Goal: Task Accomplishment & Management: Manage account settings

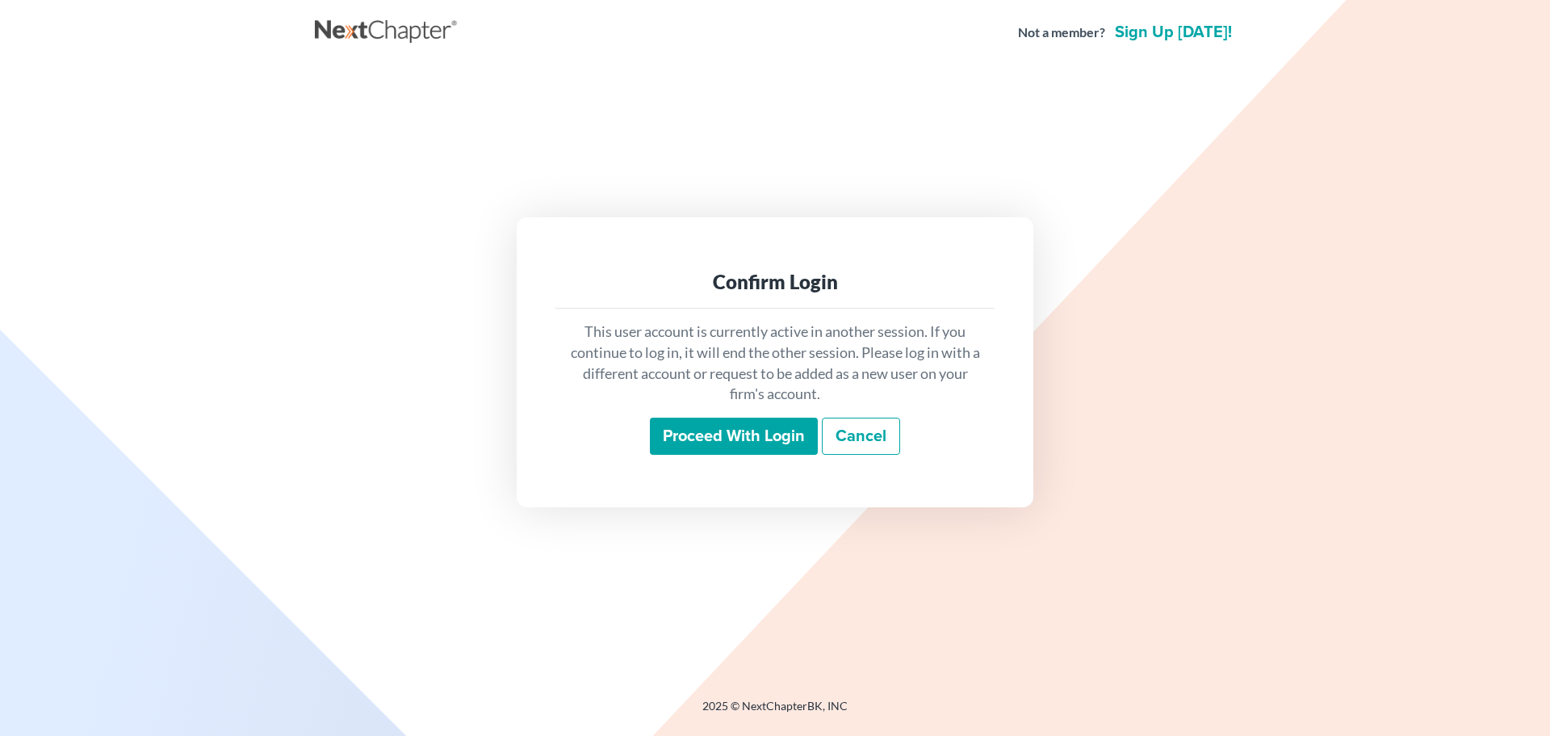
click at [757, 421] on input "Proceed with login" at bounding box center [734, 435] width 168 height 37
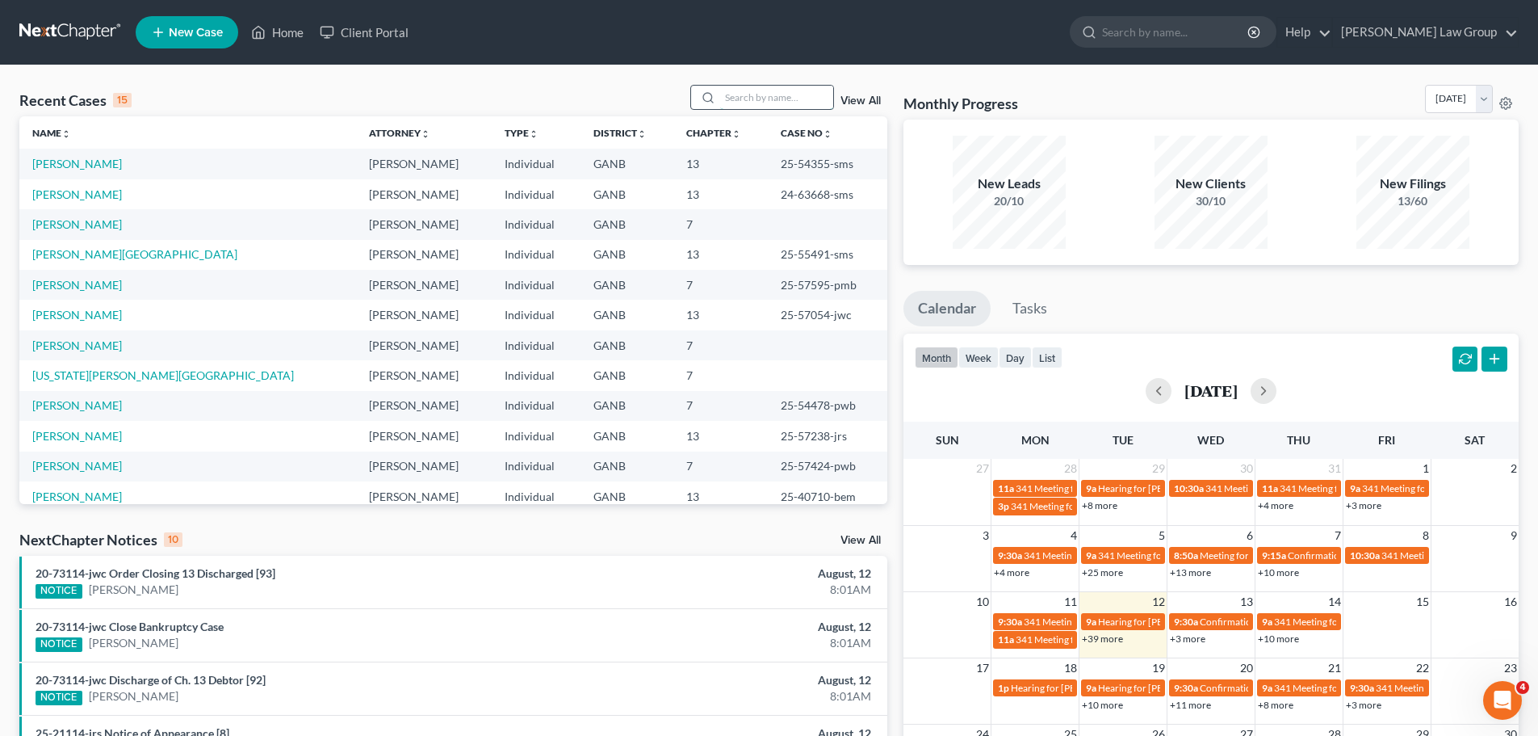
click at [765, 92] on input "search" at bounding box center [776, 97] width 113 height 23
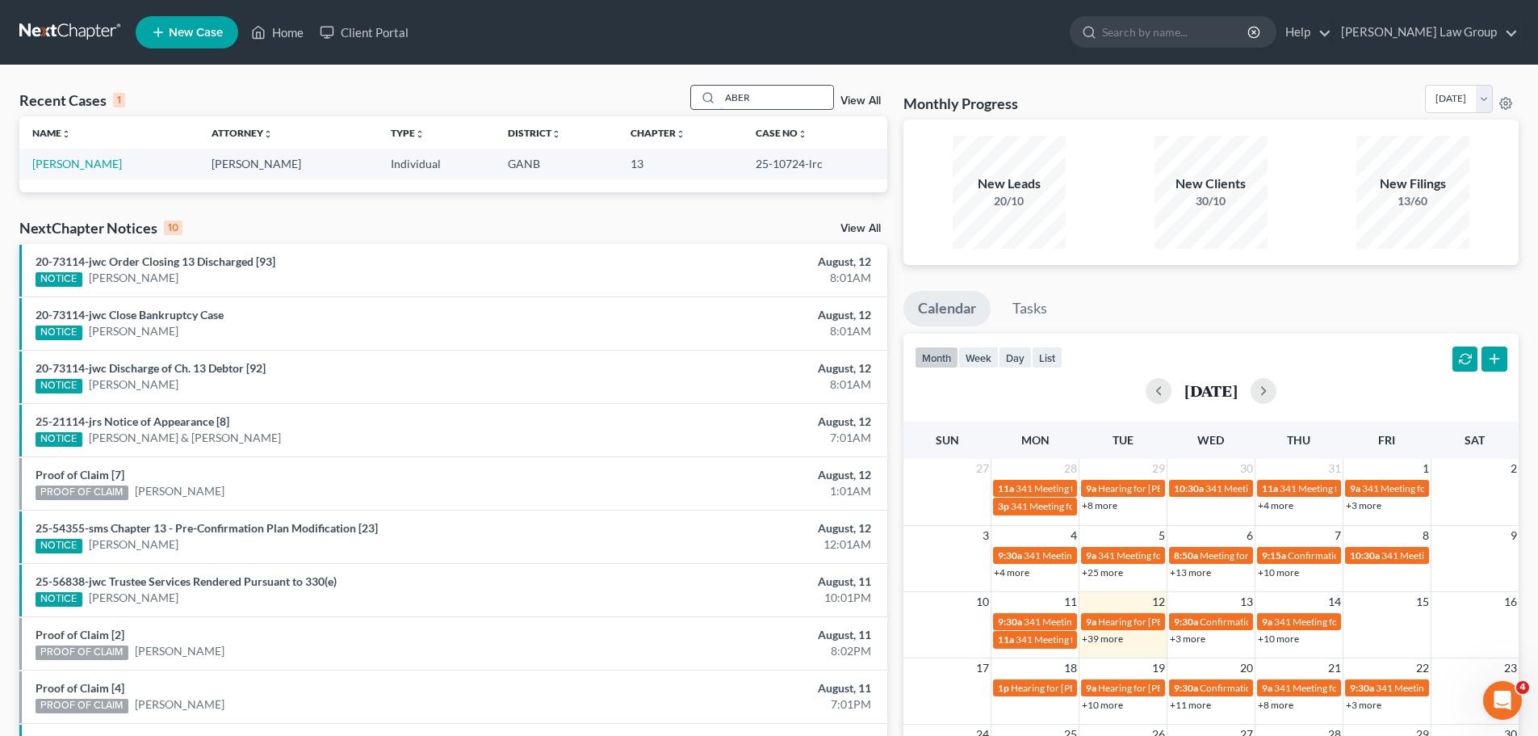
type input "ABER"
click at [90, 162] on link "[PERSON_NAME]" at bounding box center [77, 164] width 90 height 14
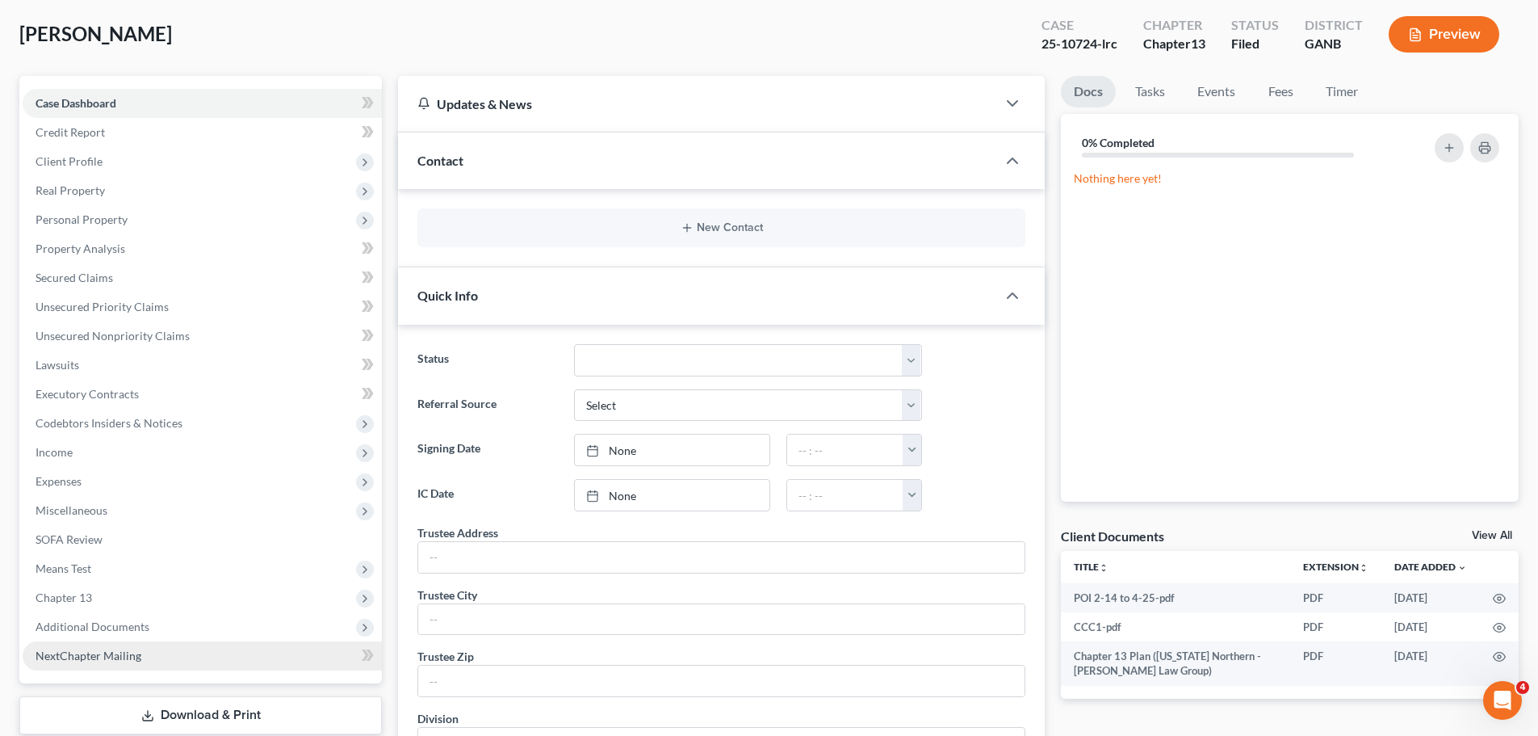
scroll to position [161, 0]
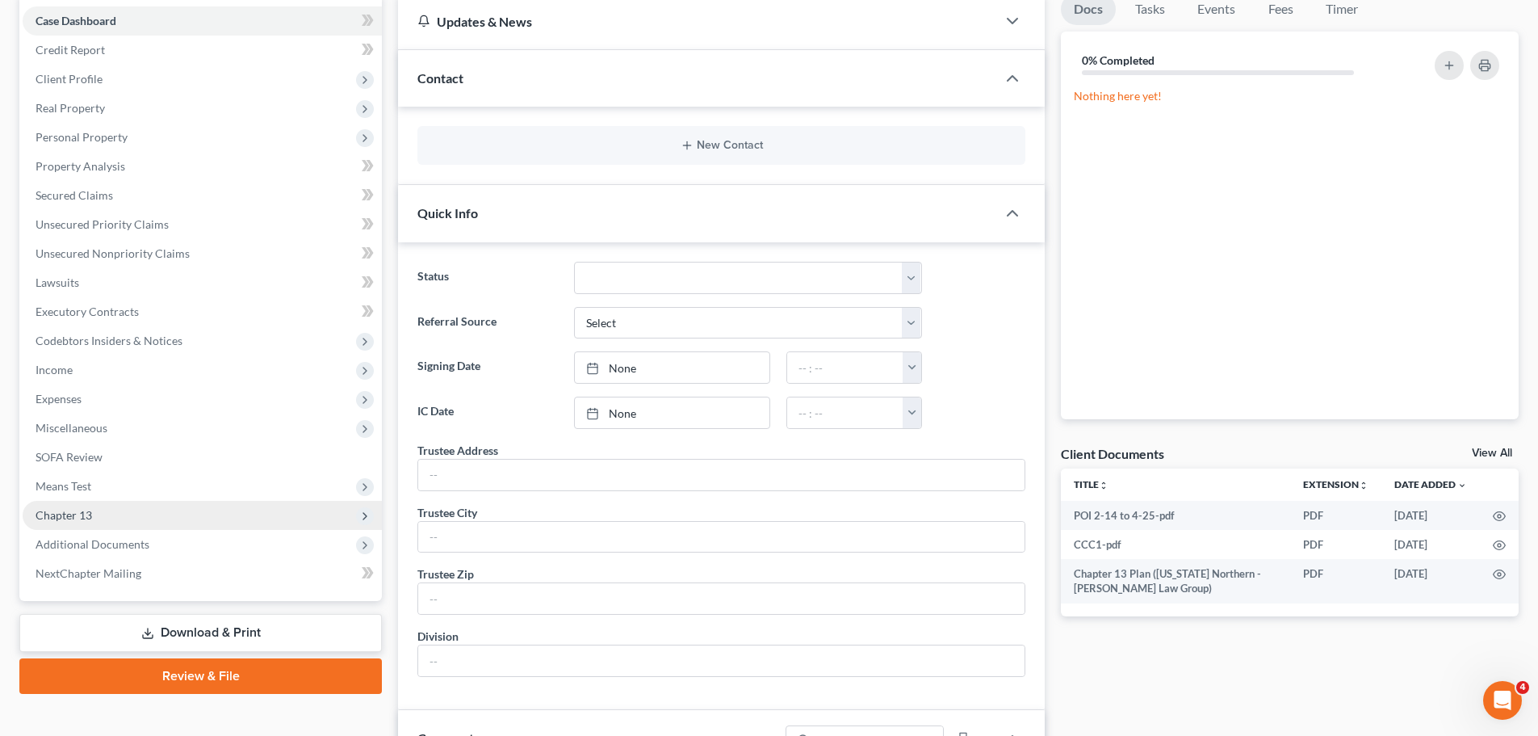
click at [136, 511] on span "Chapter 13" at bounding box center [202, 515] width 359 height 29
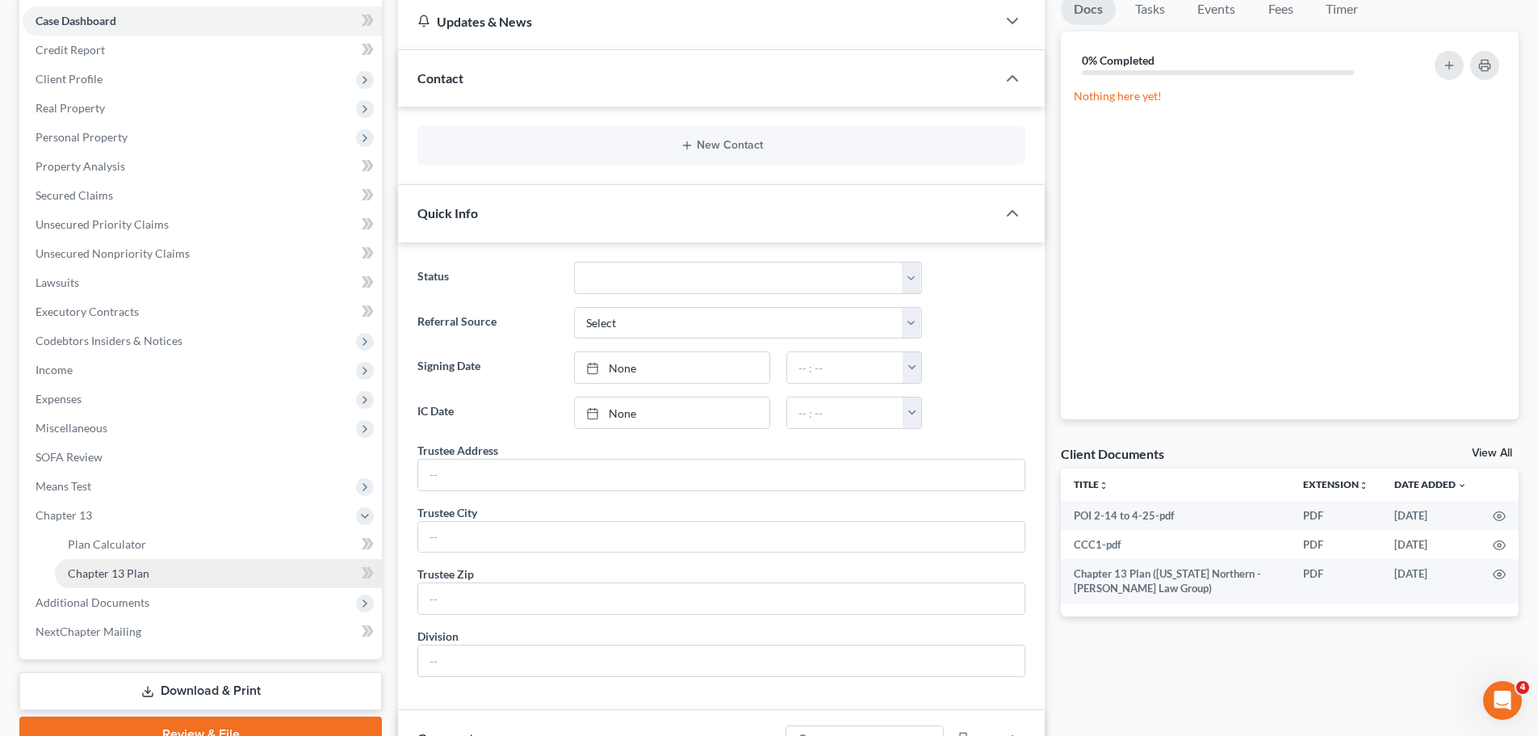
click at [160, 575] on link "Chapter 13 Plan" at bounding box center [218, 573] width 327 height 29
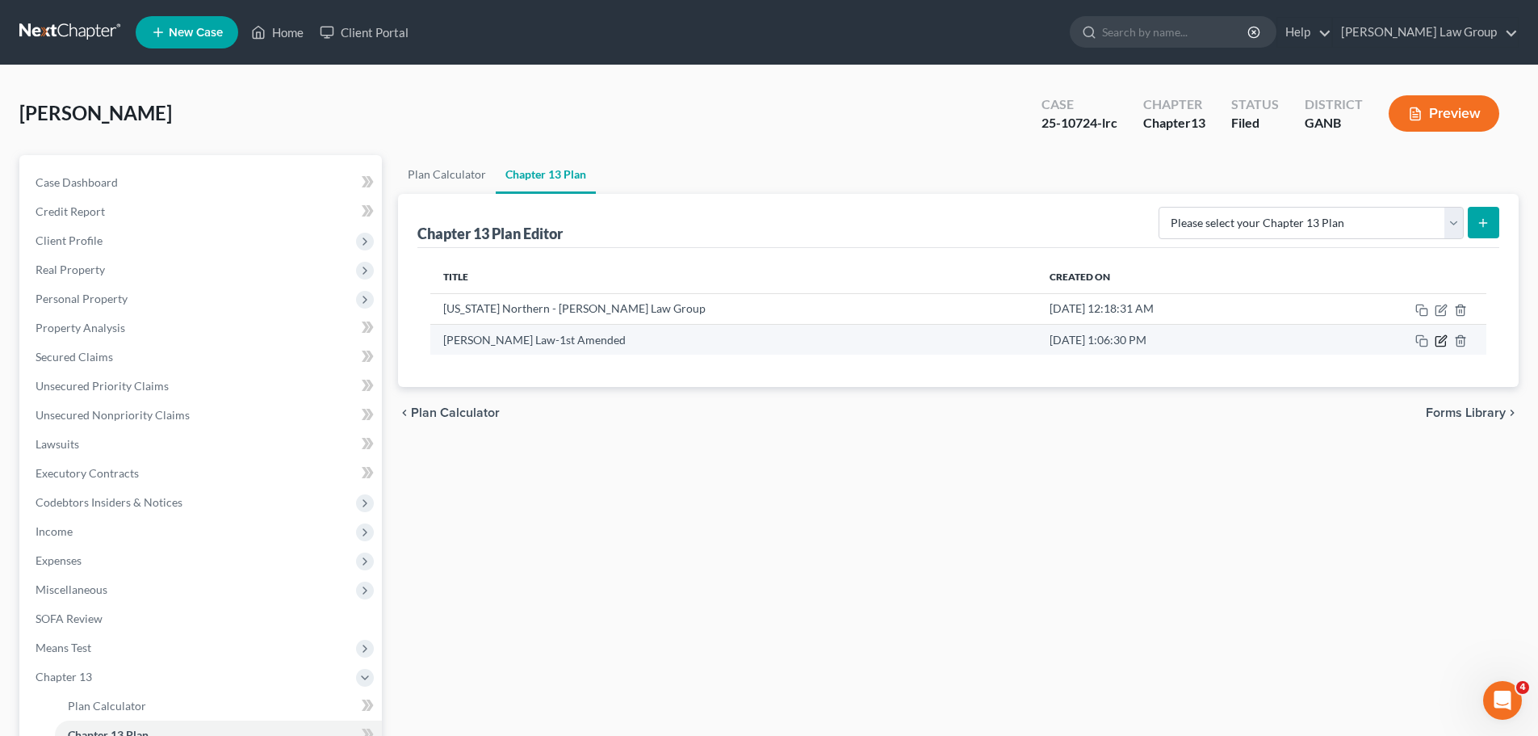
click at [1441, 344] on icon "button" at bounding box center [1441, 340] width 13 height 13
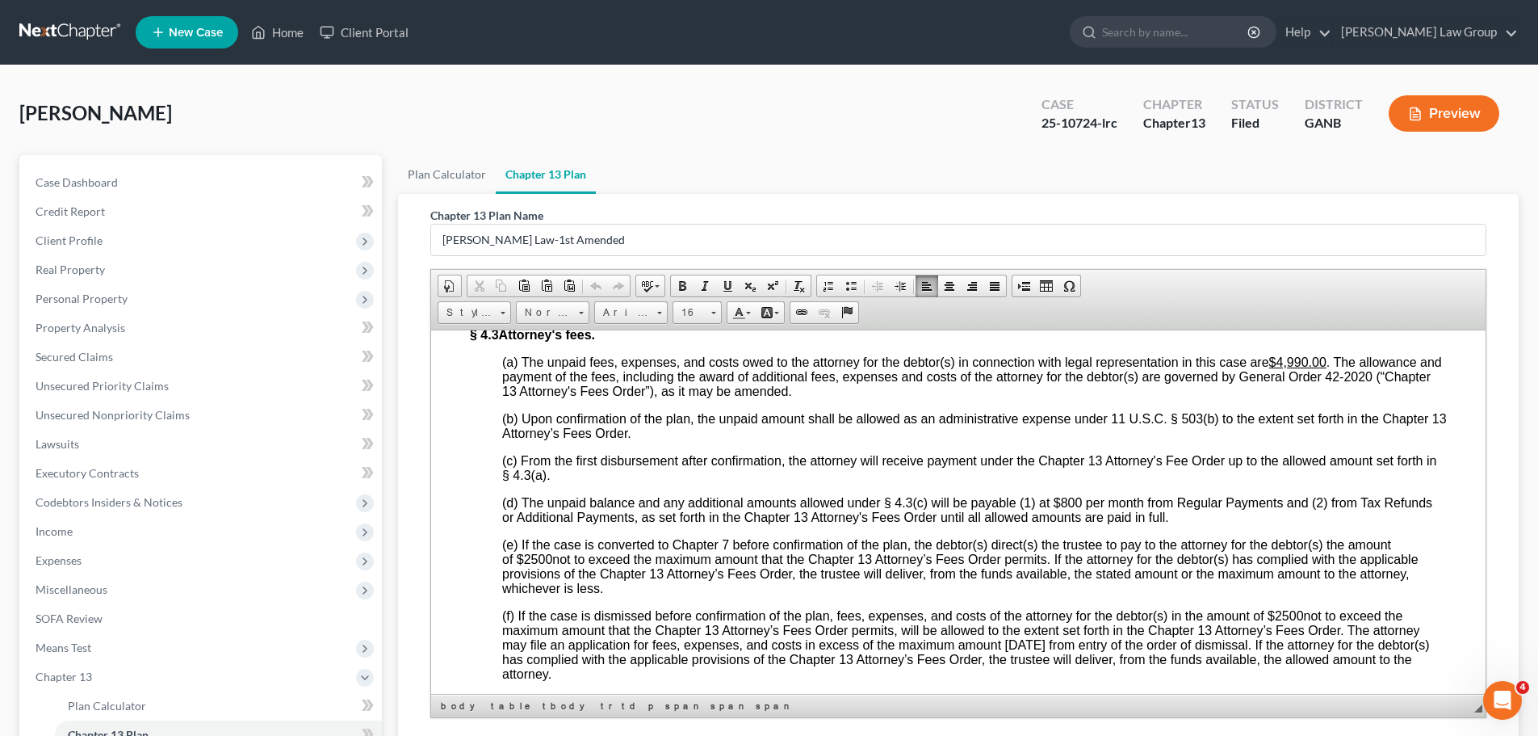
scroll to position [4713, 0]
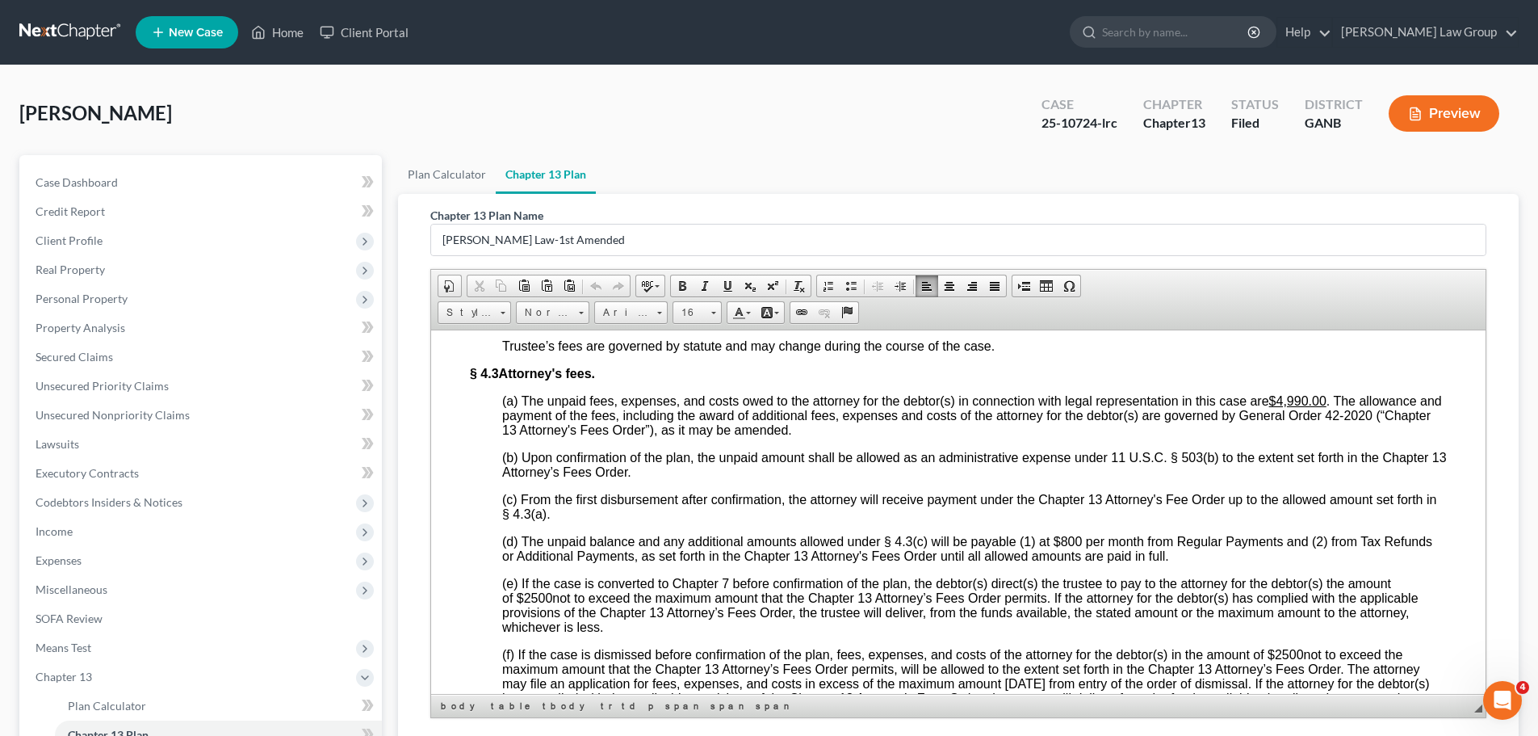
drag, startPoint x: 1482, startPoint y: 372, endPoint x: 1932, endPoint y: 879, distance: 678.3
click at [129, 255] on span "Real Property" at bounding box center [202, 269] width 359 height 29
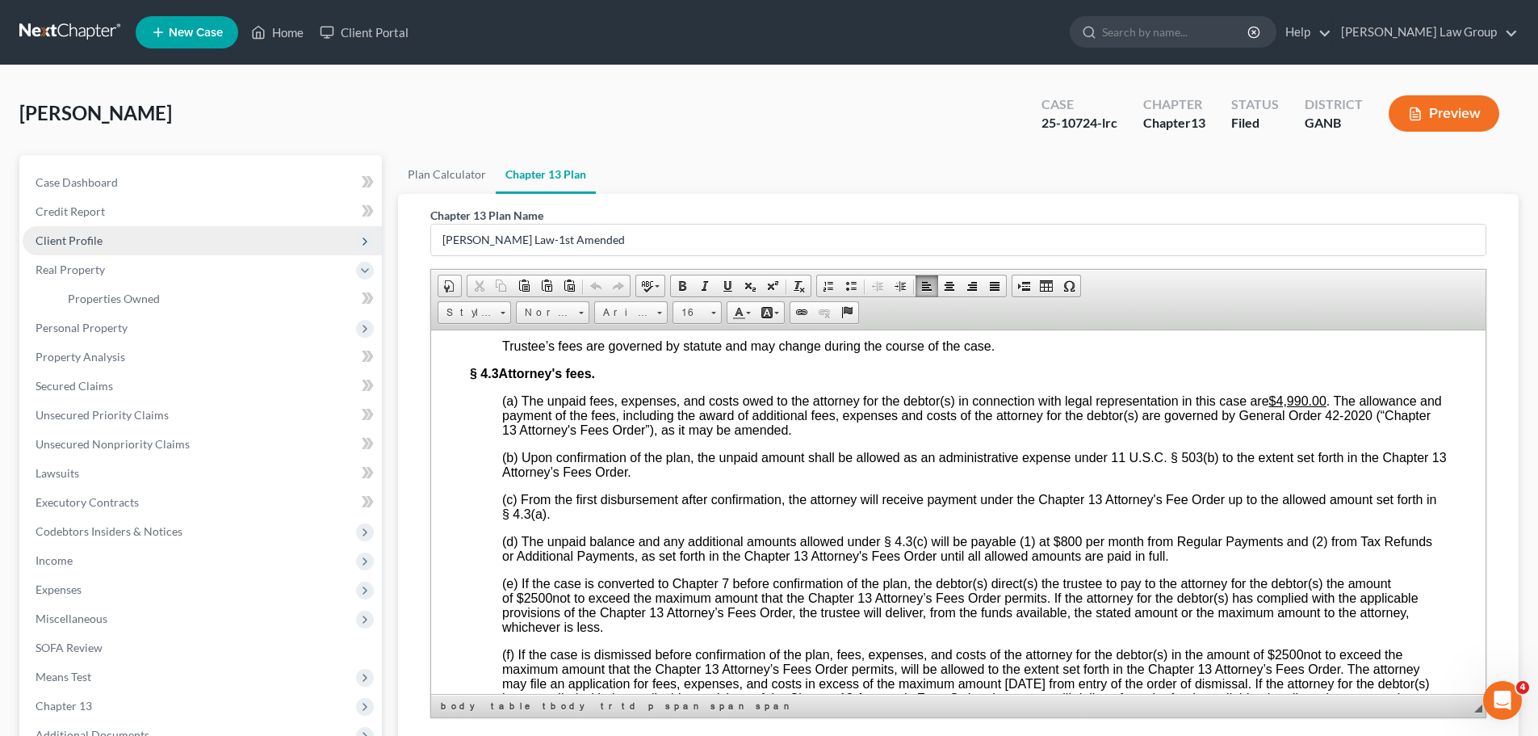
click at [132, 241] on span "Client Profile" at bounding box center [202, 240] width 359 height 29
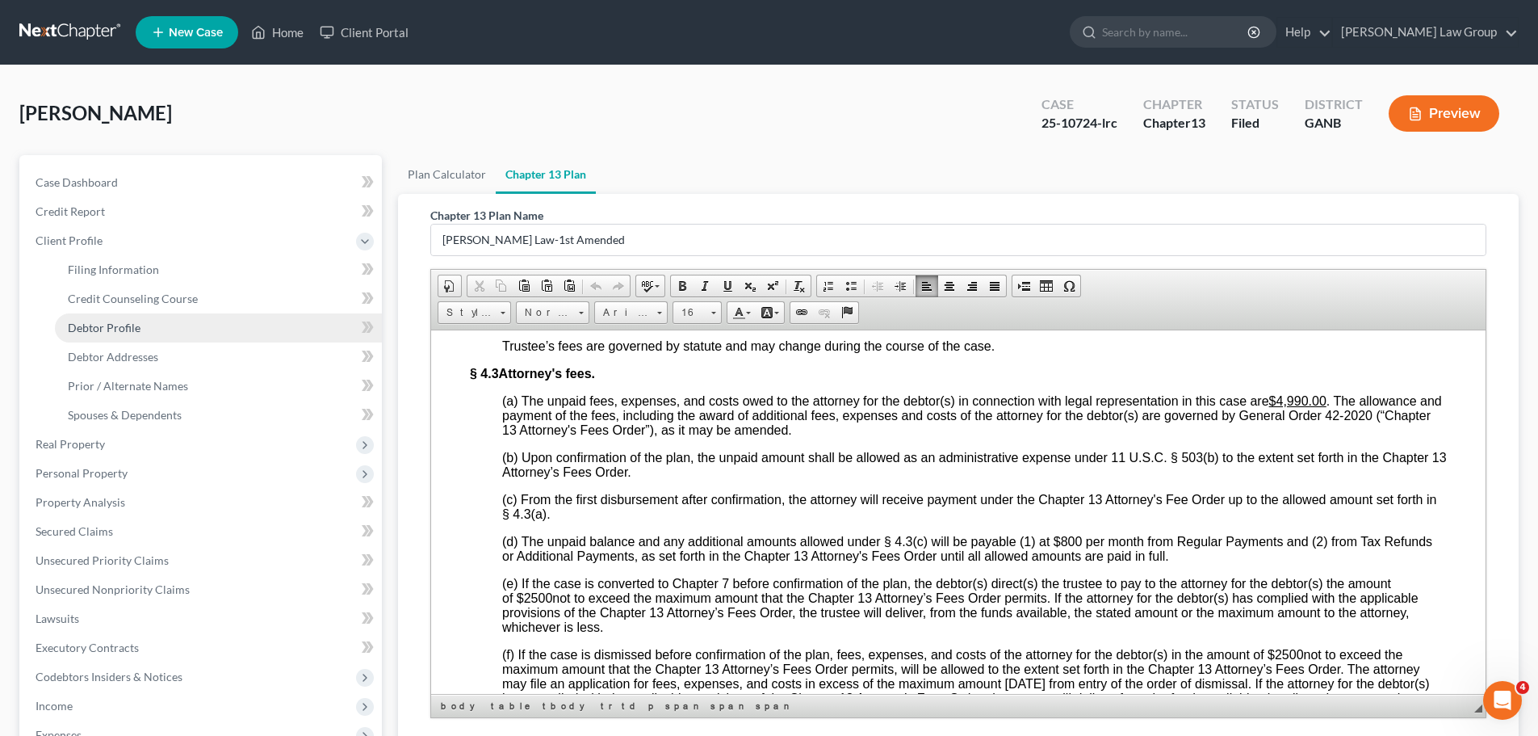
click at [107, 321] on span "Debtor Profile" at bounding box center [104, 328] width 73 height 14
select select "3"
select select "1"
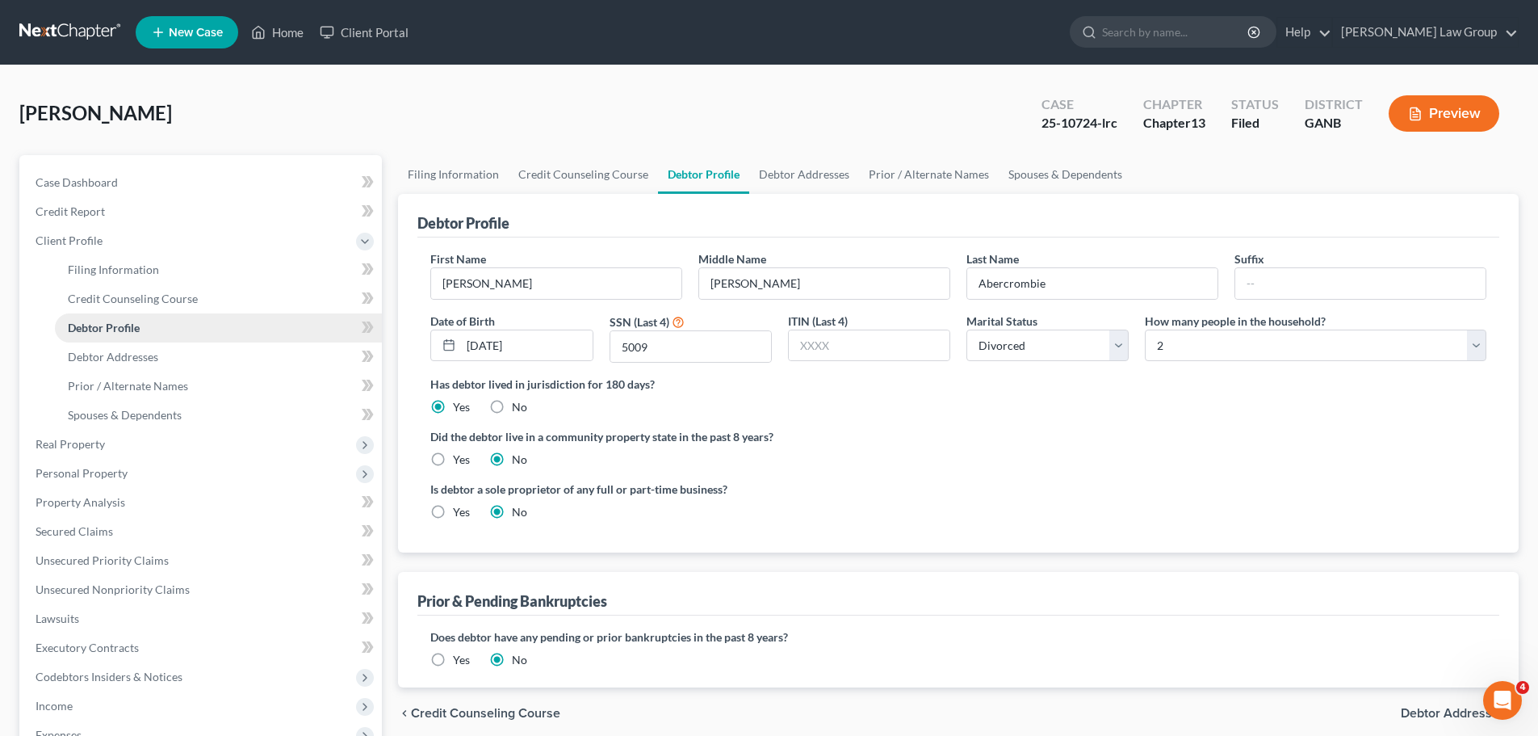
radio input "true"
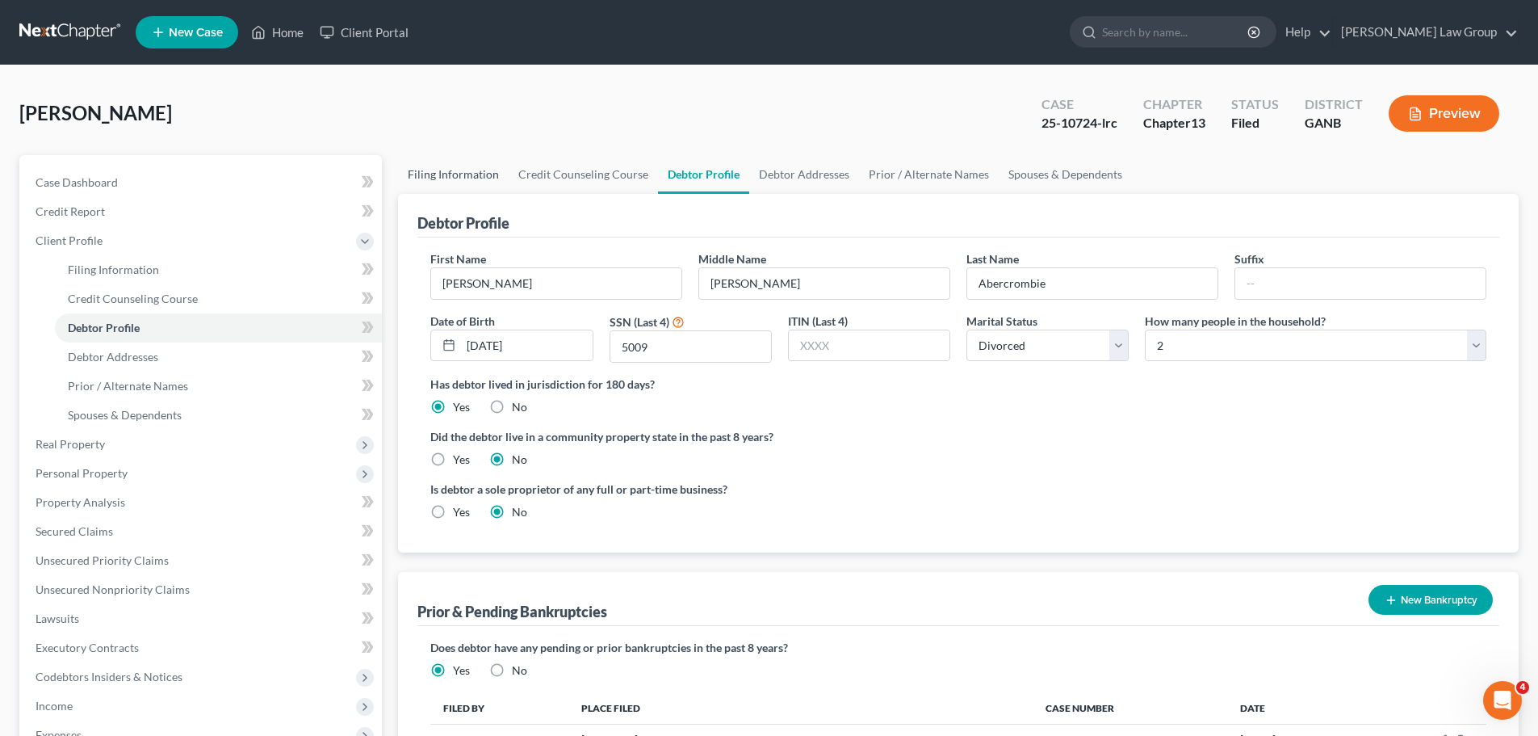
click at [480, 169] on link "Filing Information" at bounding box center [453, 174] width 111 height 39
select select "1"
select select "0"
select select "3"
select select "10"
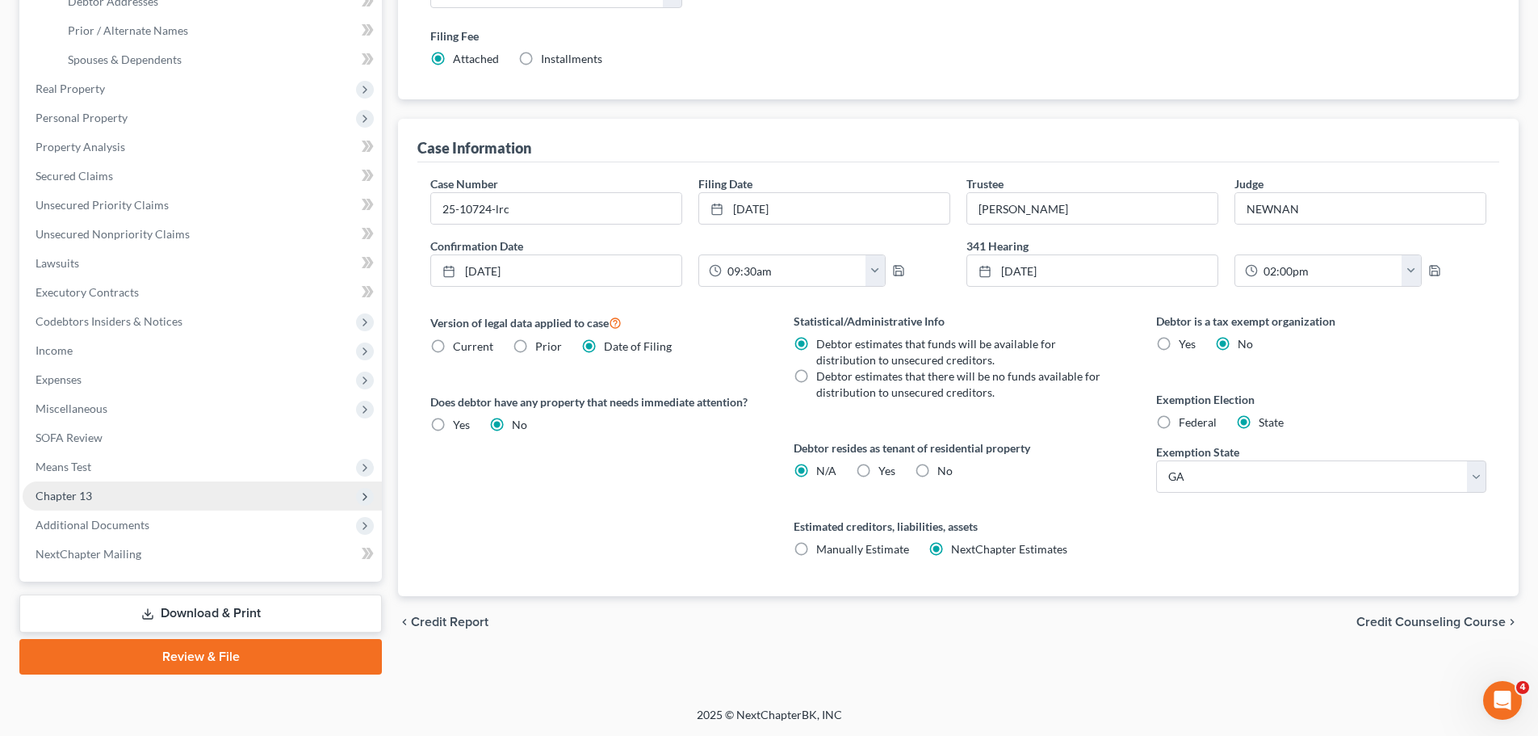
click at [163, 489] on span "Chapter 13" at bounding box center [202, 495] width 359 height 29
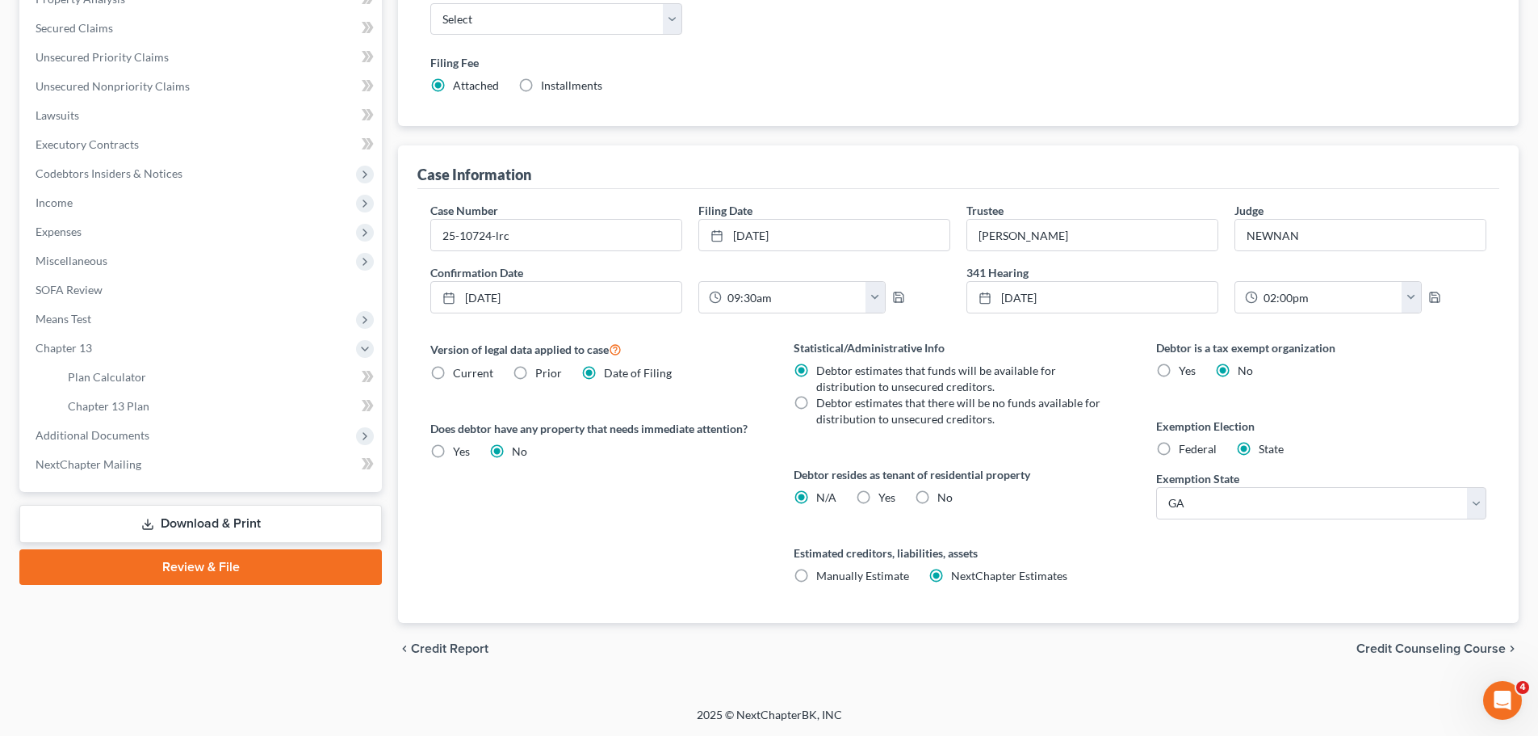
scroll to position [329, 0]
click at [202, 405] on link "Chapter 13 Plan" at bounding box center [218, 406] width 327 height 29
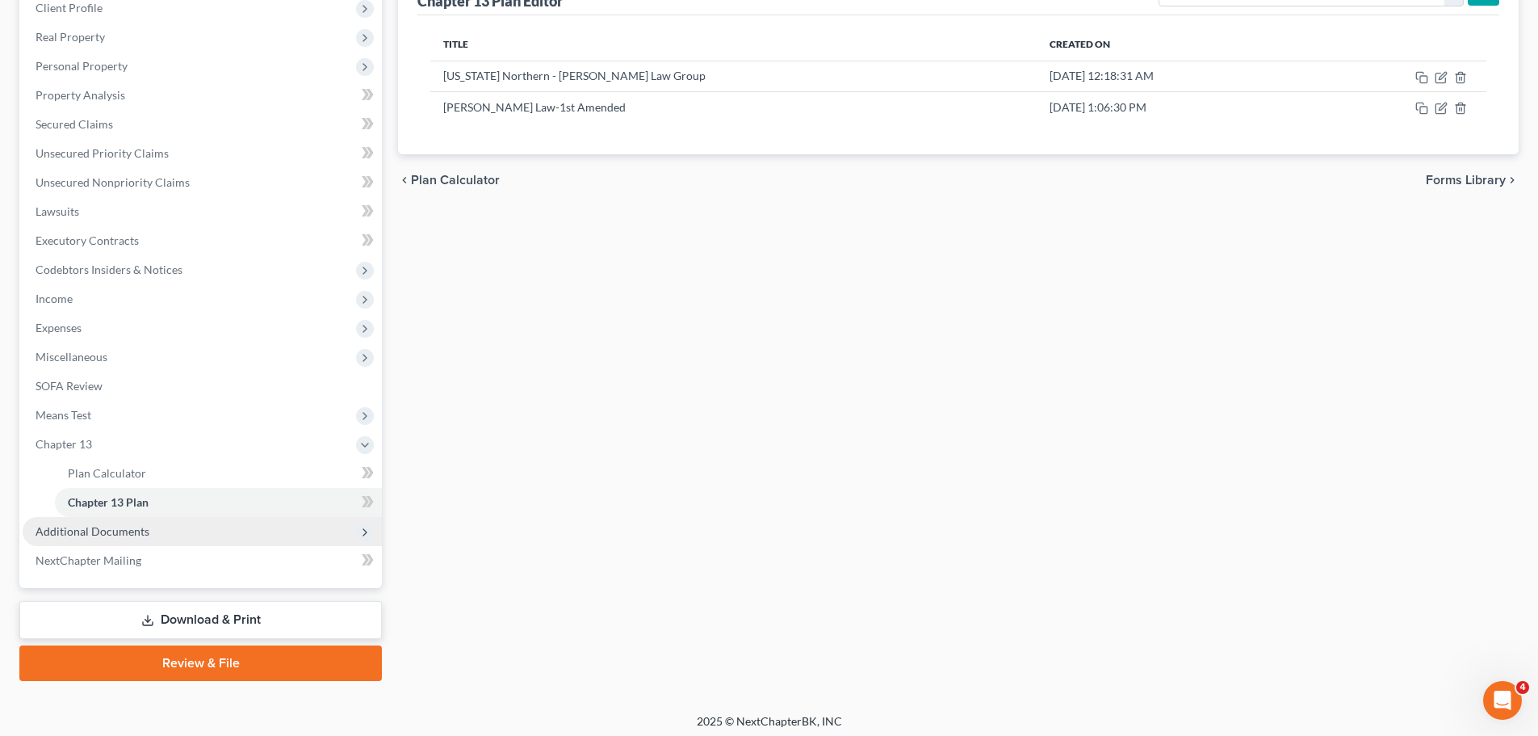
scroll to position [239, 0]
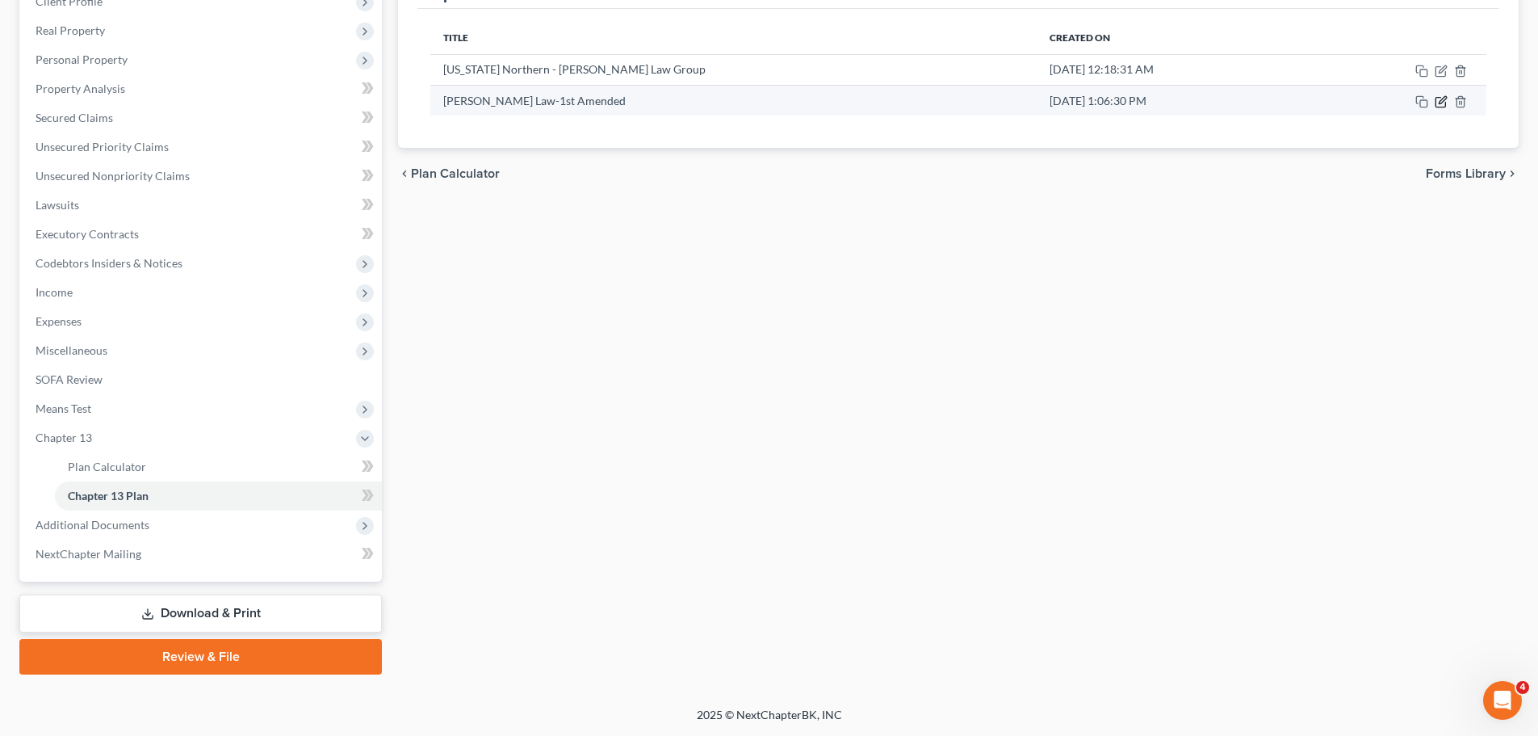
click at [1442, 99] on icon "button" at bounding box center [1441, 101] width 13 height 13
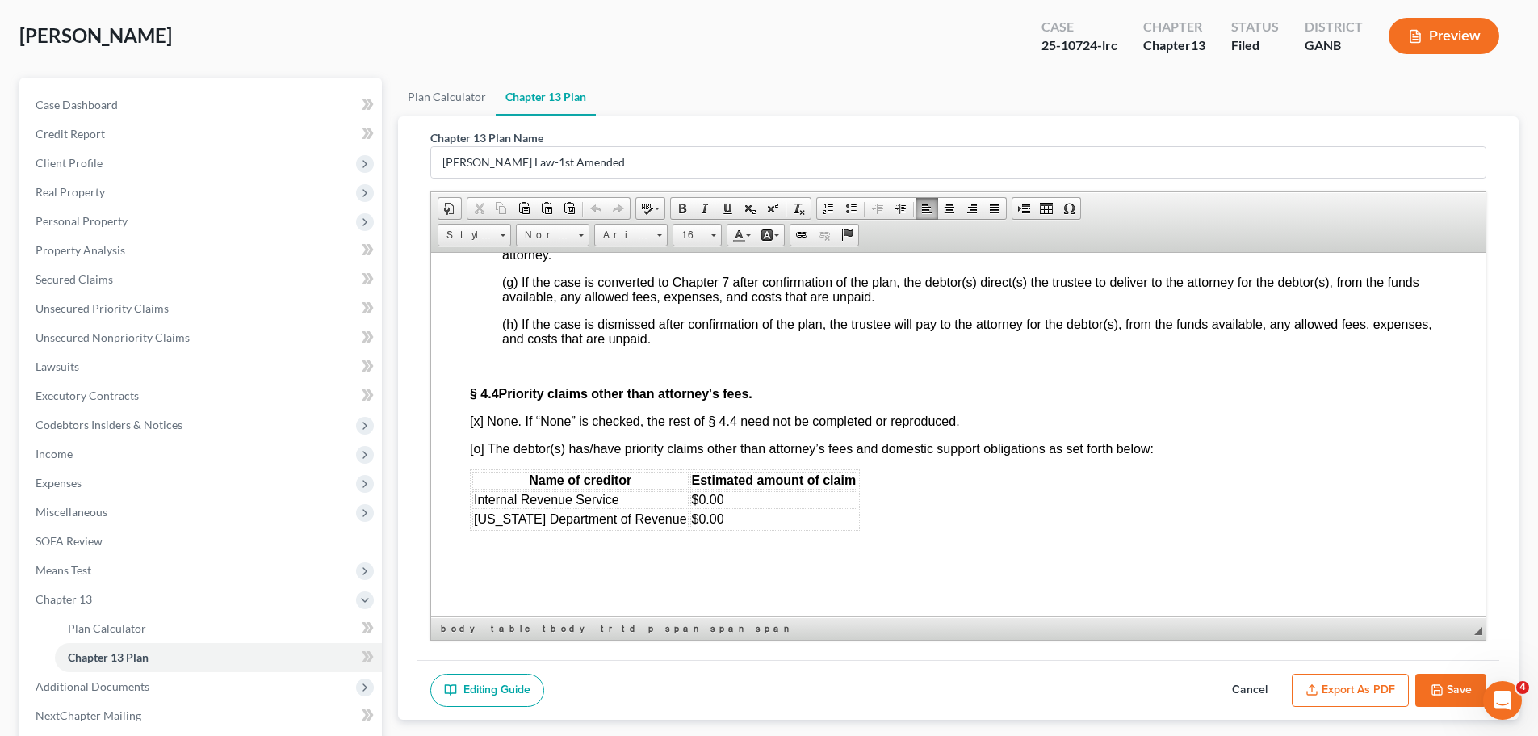
scroll to position [4863, 0]
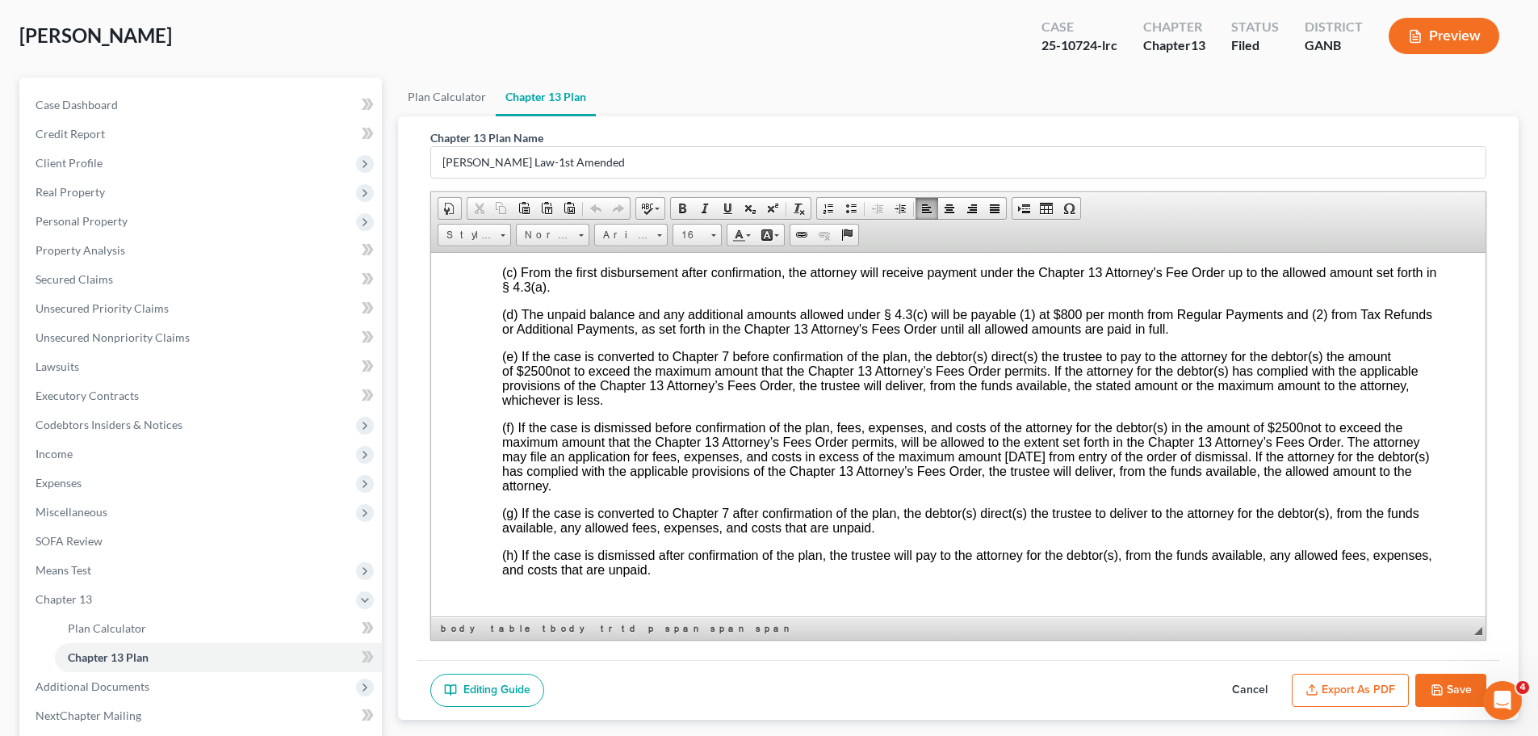
click at [1434, 696] on button "Save" at bounding box center [1450, 690] width 71 height 34
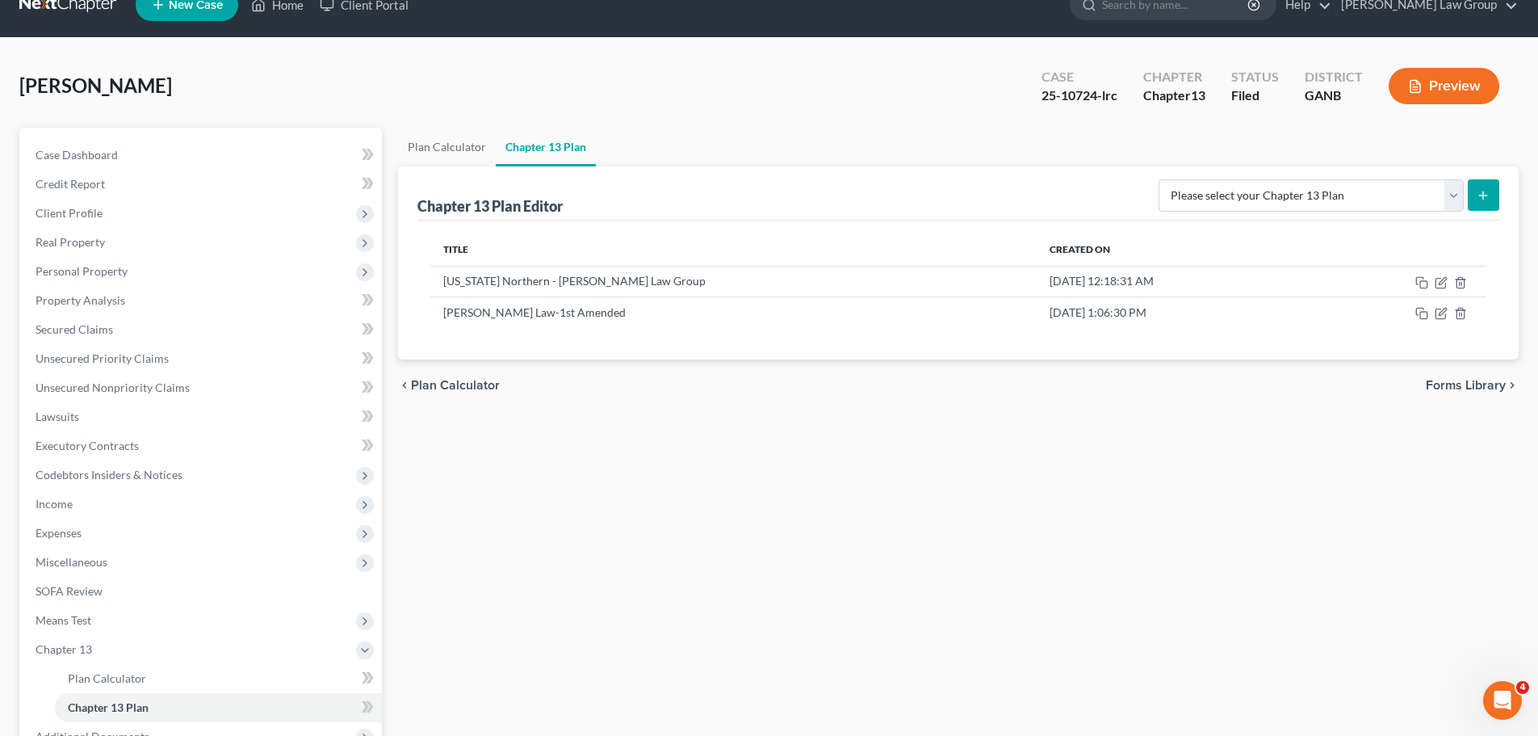
scroll to position [0, 0]
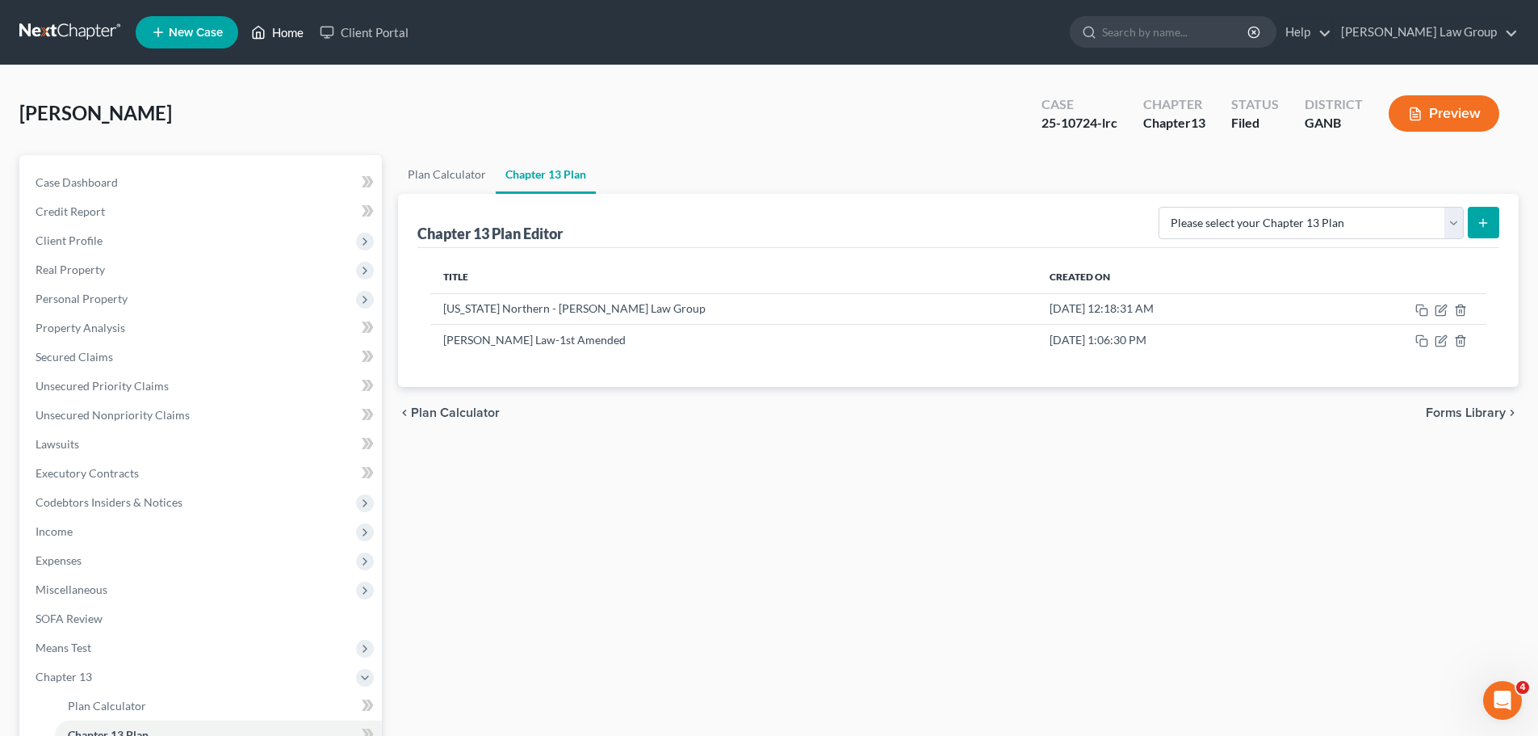
click at [278, 30] on link "Home" at bounding box center [277, 32] width 69 height 29
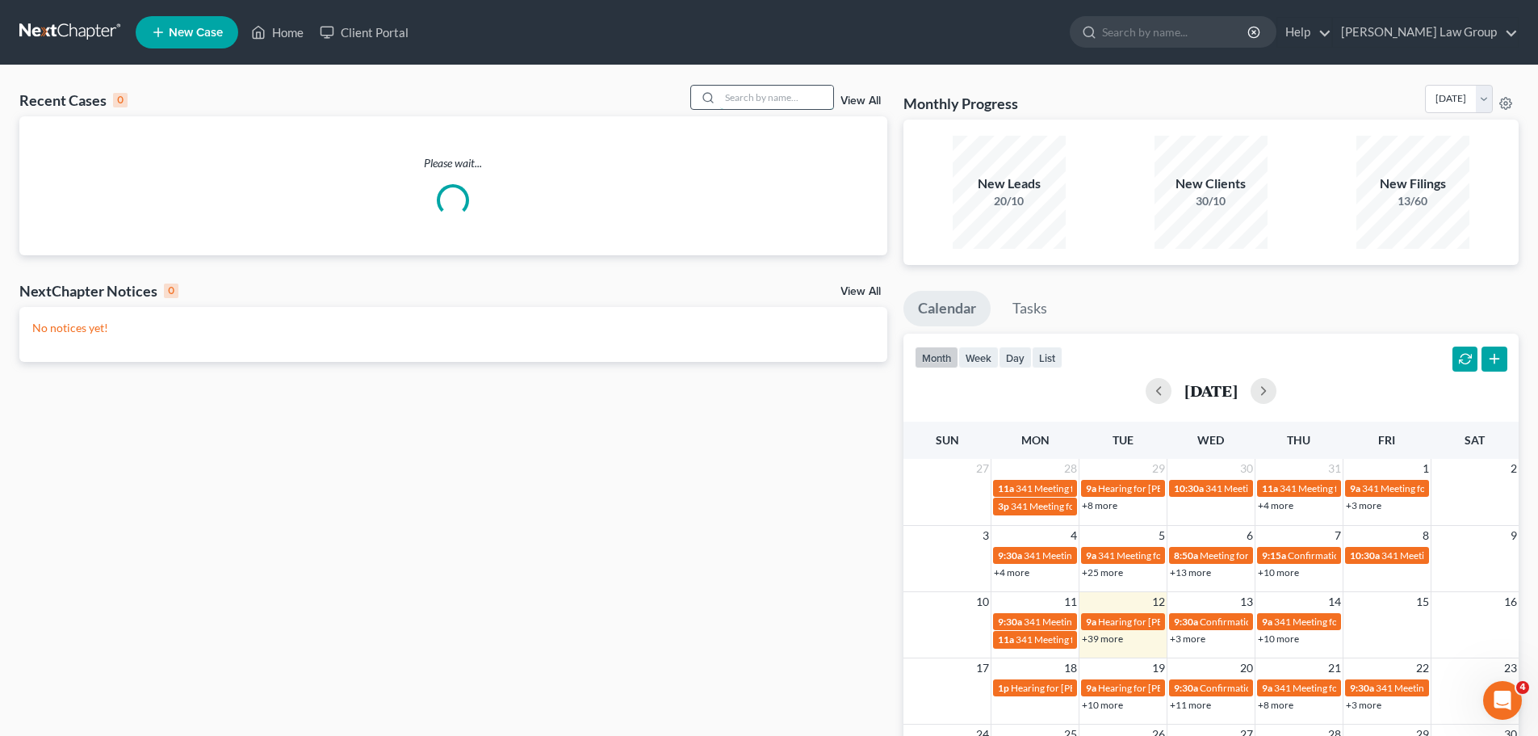
click at [831, 103] on input "search" at bounding box center [776, 97] width 113 height 23
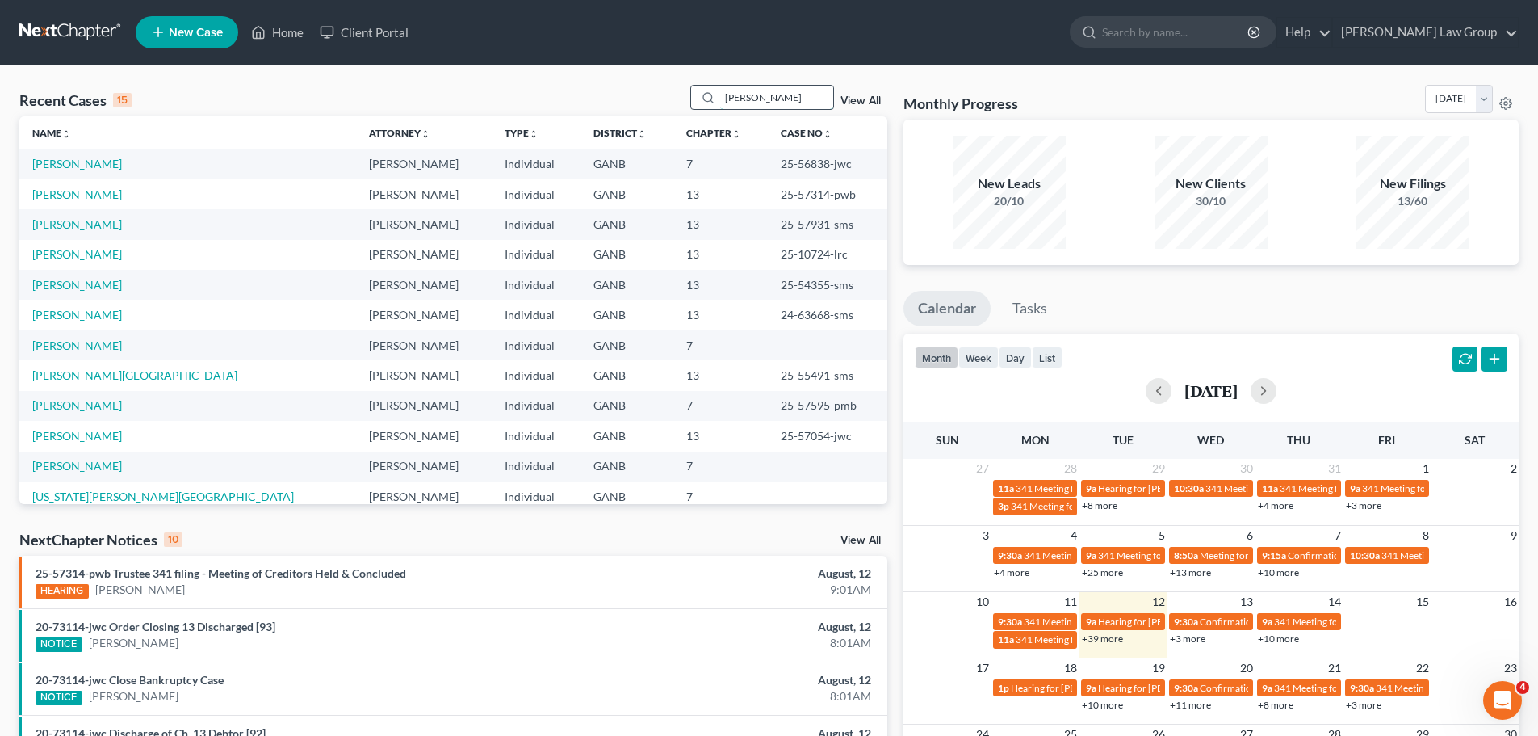
type input "[PERSON_NAME]"
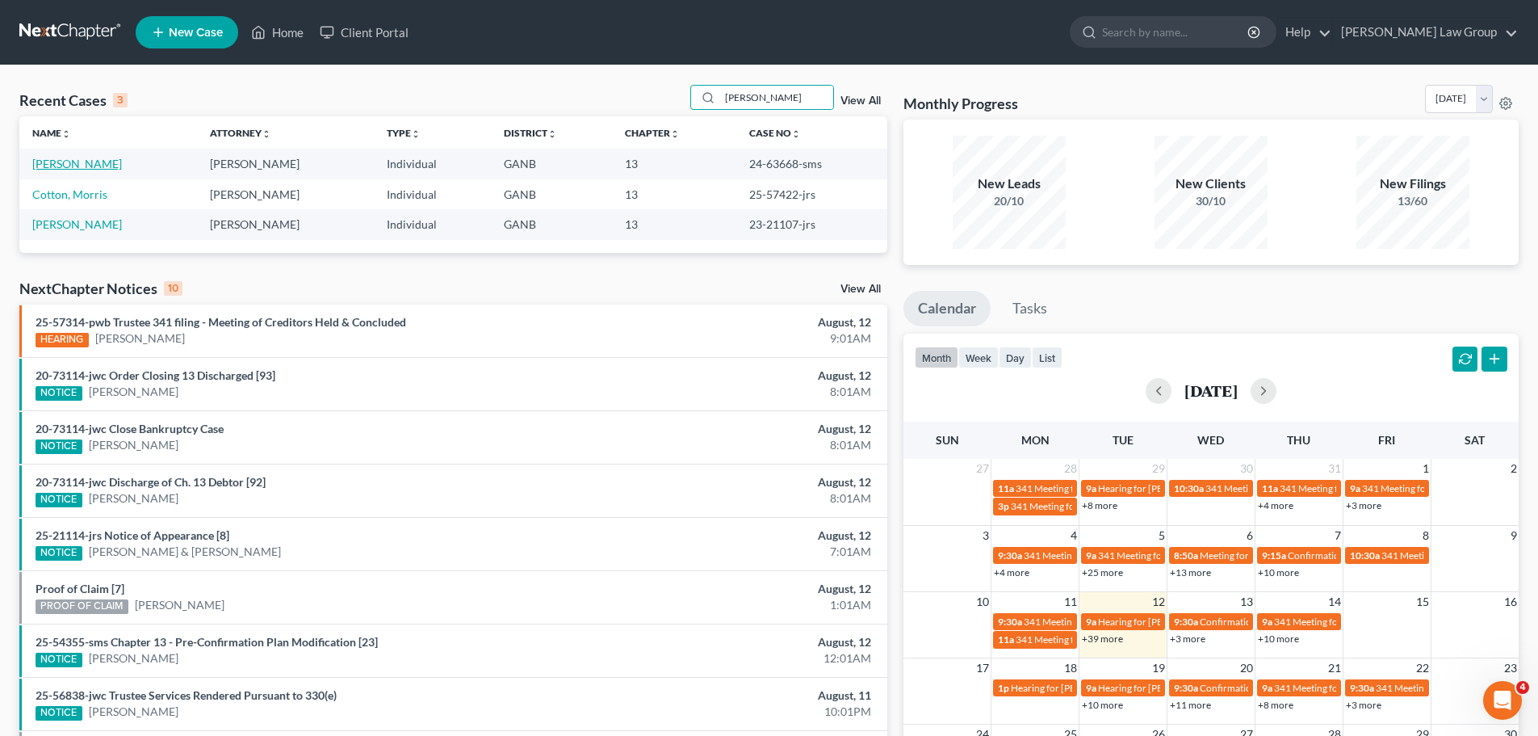
click at [100, 159] on link "[PERSON_NAME]" at bounding box center [77, 164] width 90 height 14
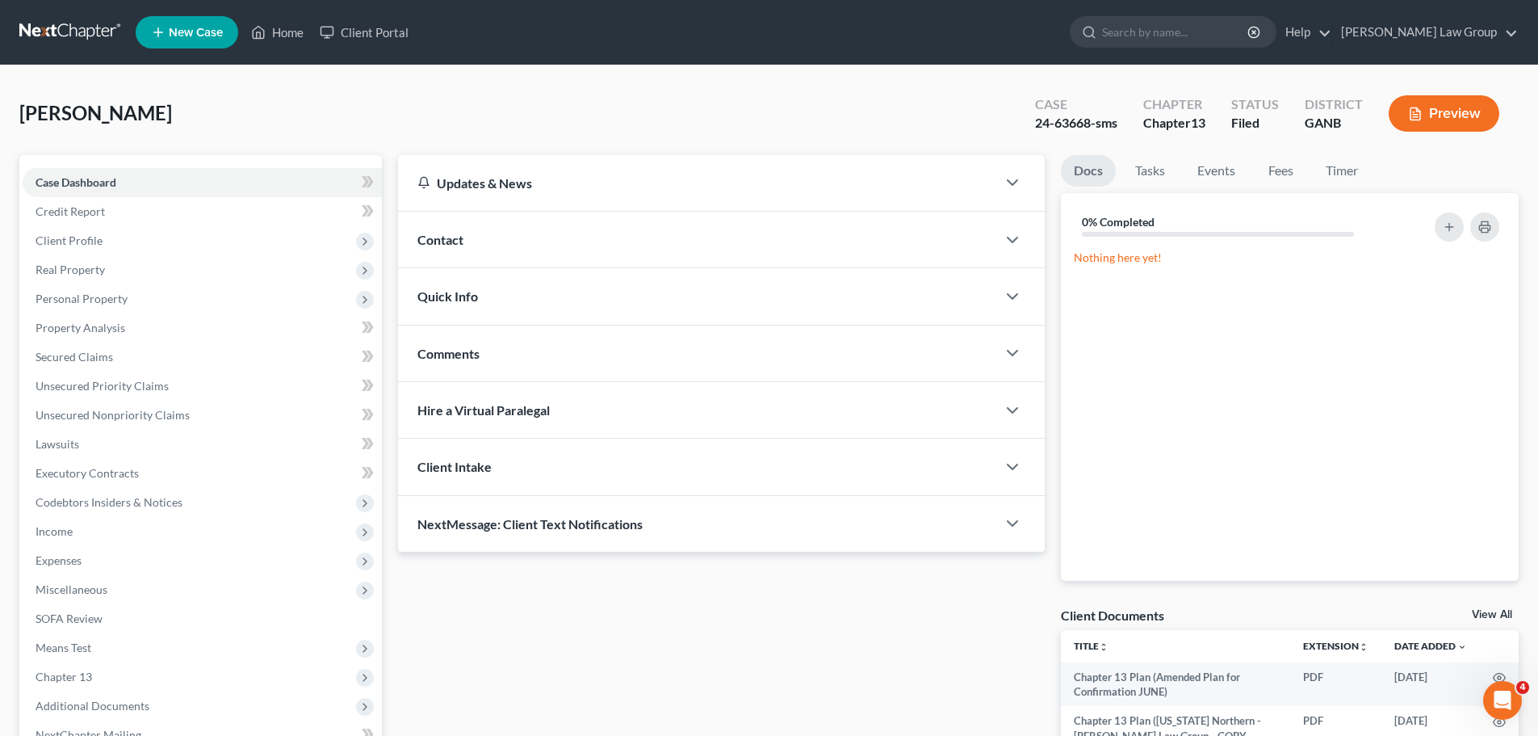
click at [457, 233] on span "Contact" at bounding box center [440, 239] width 46 height 15
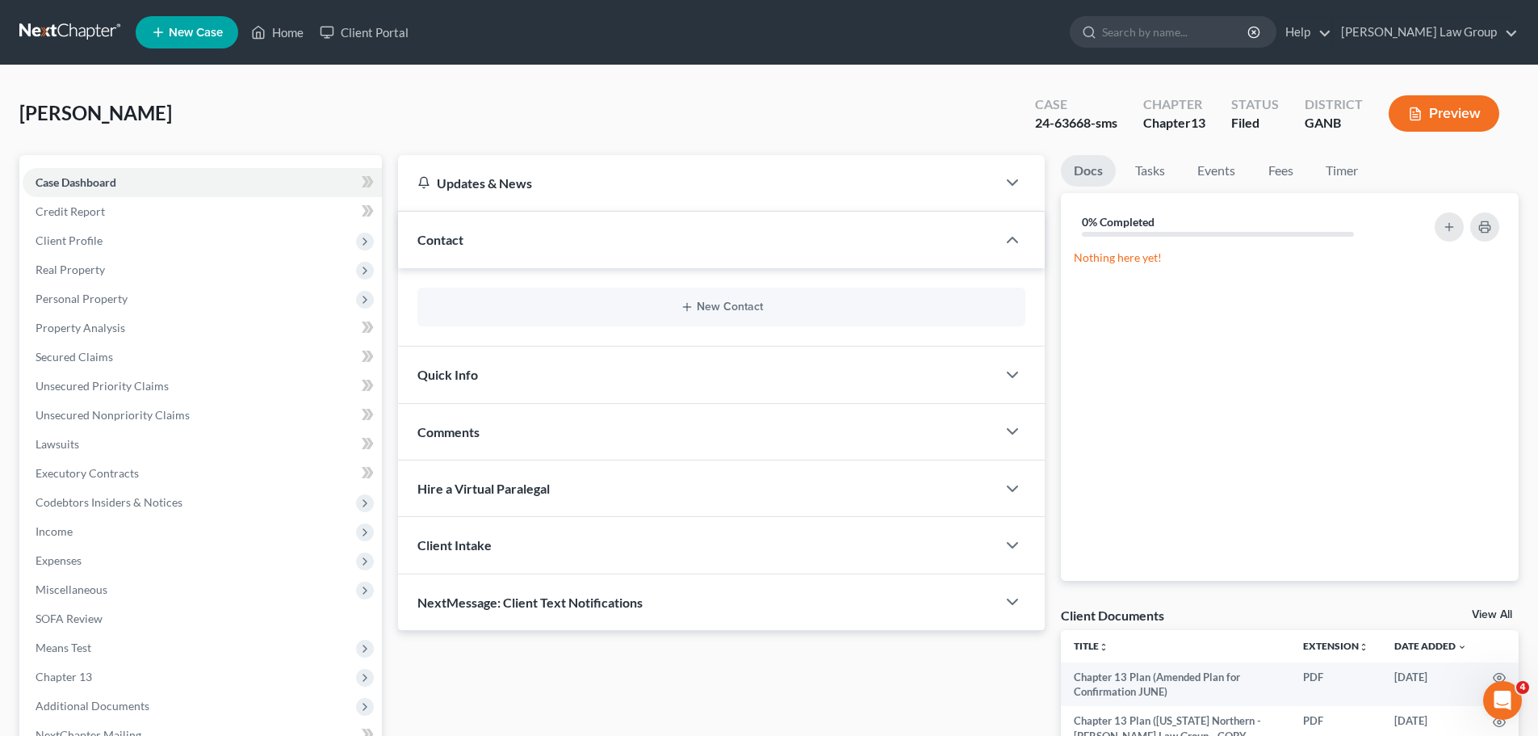
click at [476, 371] on span "Quick Info" at bounding box center [447, 374] width 61 height 15
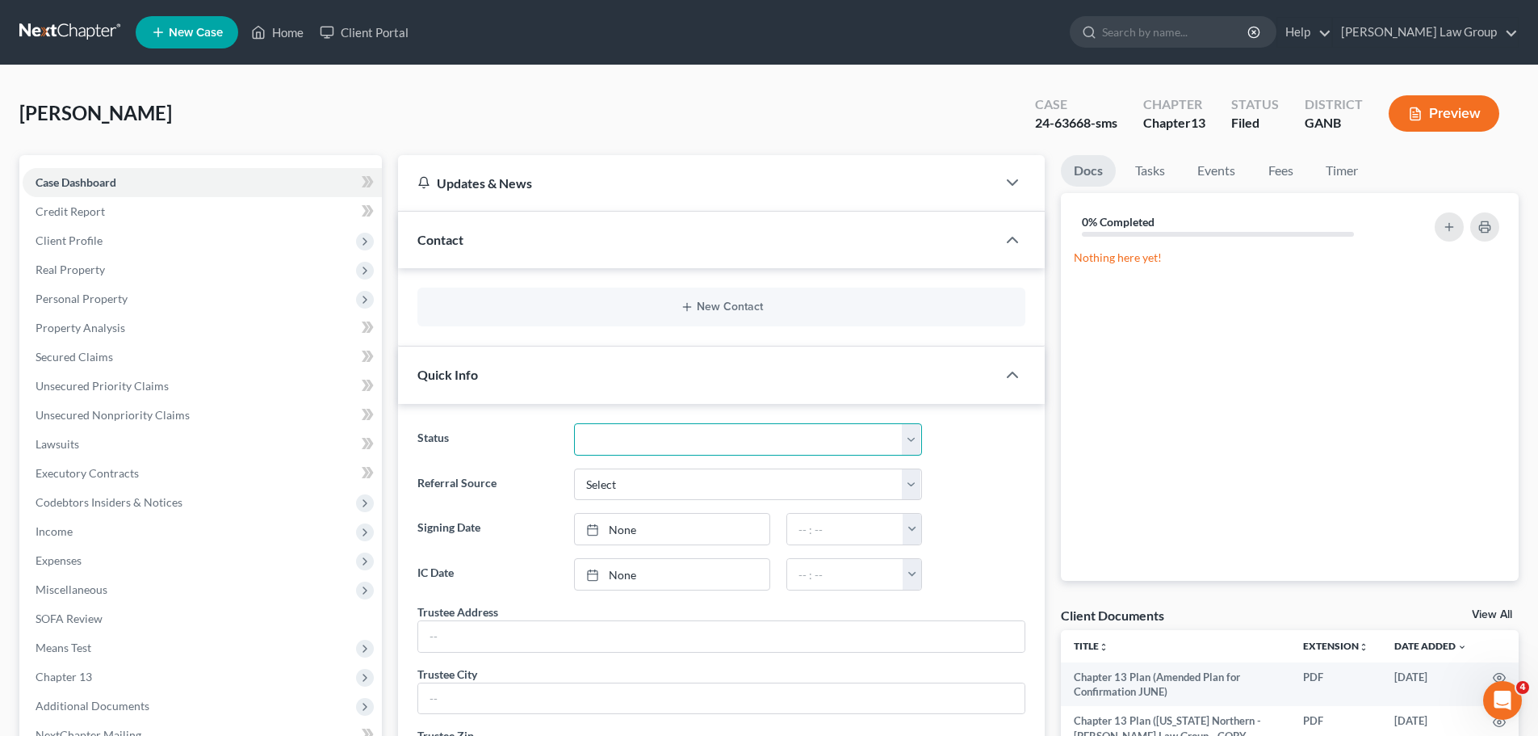
click at [607, 446] on select "Confirm Discharged Dismissed Filed In Progress Lead Lost Lead Ready to File To …" at bounding box center [748, 439] width 348 height 32
select select "0"
click at [574, 423] on select "Confirm Discharged Dismissed Filed In Progress Lead Lost Lead Ready to File To …" at bounding box center [748, 439] width 348 height 32
